Goal: Information Seeking & Learning: Learn about a topic

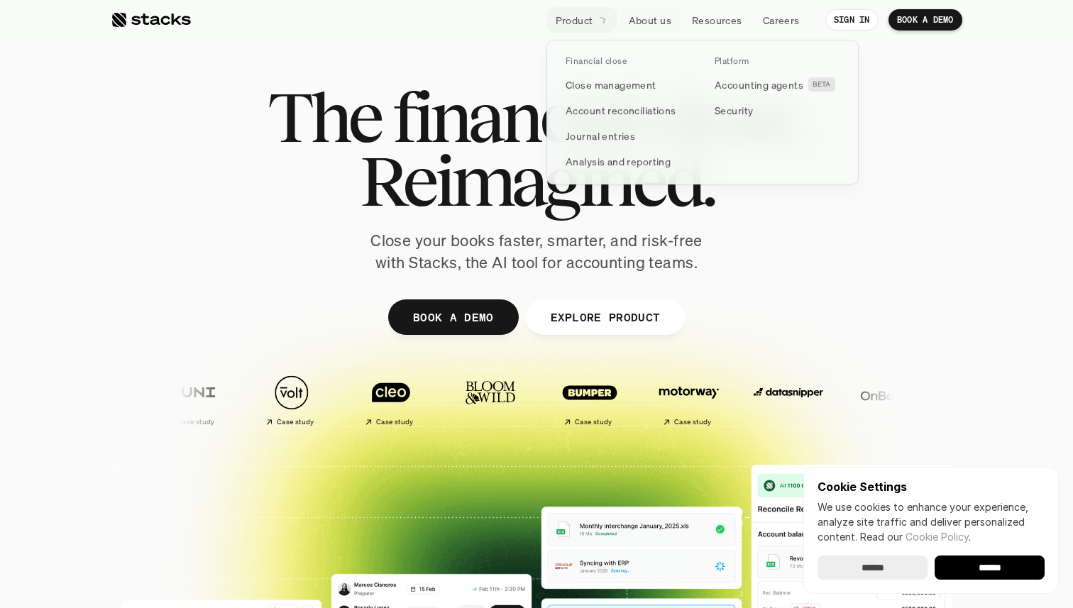
click at [603, 21] on icon at bounding box center [602, 19] width 13 height 13
click at [757, 87] on p "Accounting agents" at bounding box center [759, 84] width 89 height 15
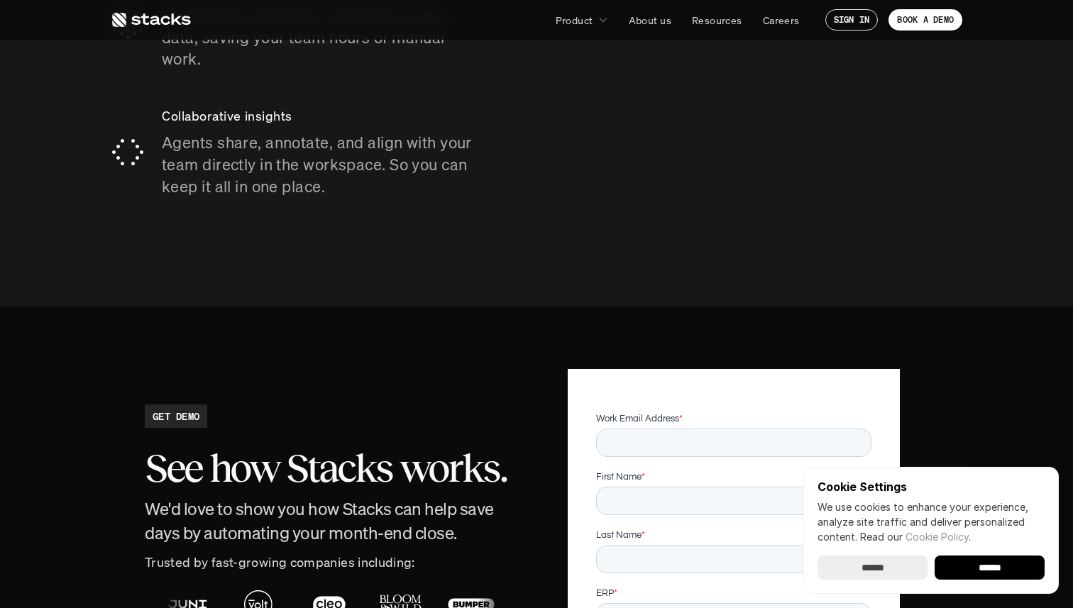
scroll to position [2164, 0]
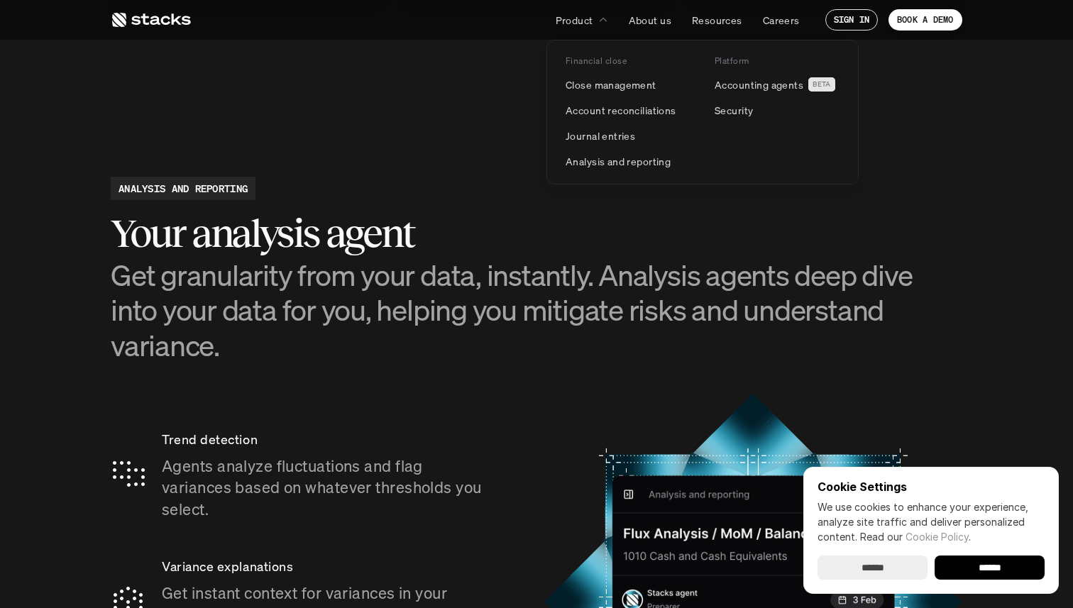
click at [565, 18] on p "Product" at bounding box center [575, 20] width 38 height 15
click at [565, 17] on p "Product" at bounding box center [575, 20] width 38 height 15
